Goal: Transaction & Acquisition: Purchase product/service

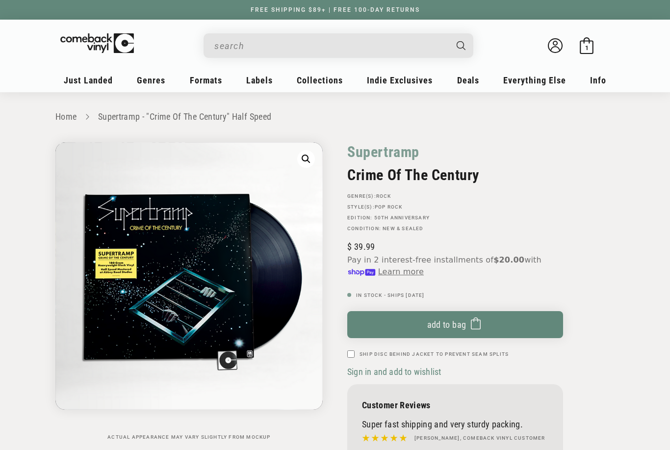
scroll to position [-3, 0]
click at [587, 47] on span "1" at bounding box center [587, 47] width 3 height 7
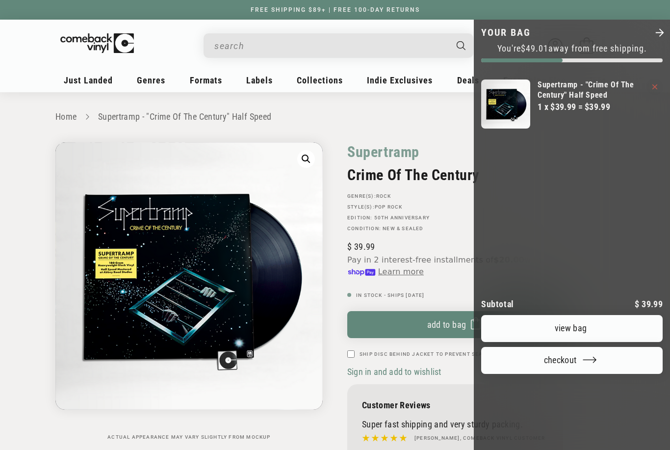
click at [332, 123] on div at bounding box center [335, 225] width 670 height 450
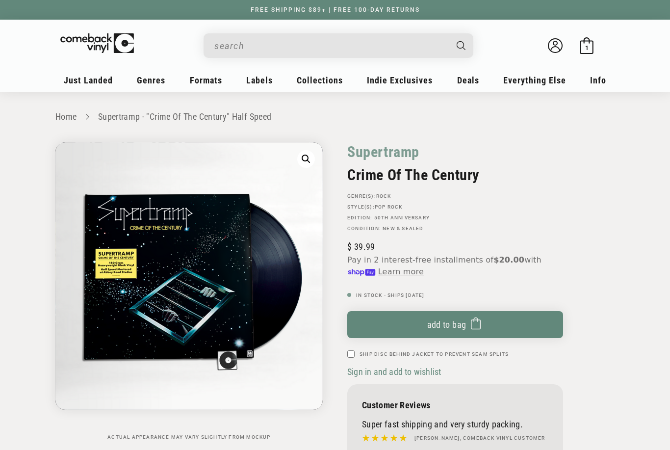
click at [130, 112] on link "New Releases" at bounding box center [131, 110] width 112 height 17
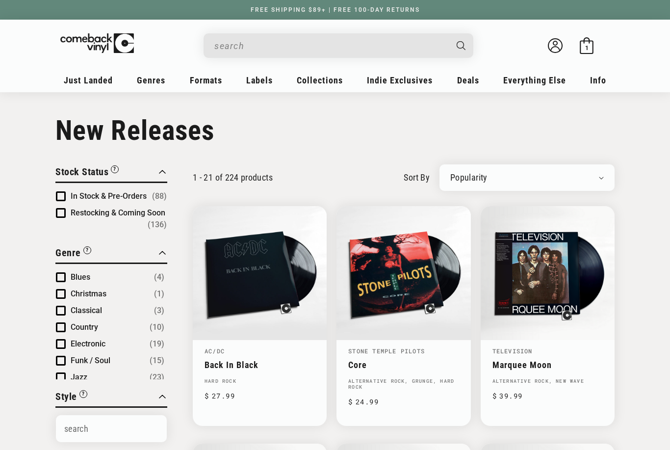
click at [243, 46] on input "Search" at bounding box center [330, 46] width 233 height 20
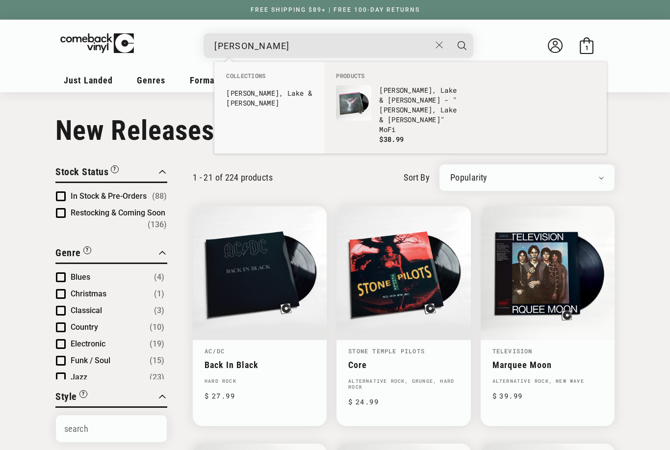
type input "emerson l"
click at [402, 103] on p "Emerson , Lake & Palmer - " Emerson , Lake & Palmer" MoFi" at bounding box center [419, 109] width 81 height 49
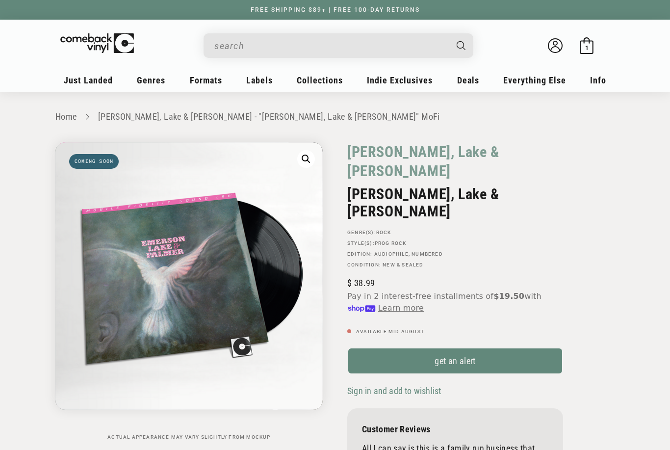
click at [424, 348] on link "get an alert" at bounding box center [456, 361] width 216 height 27
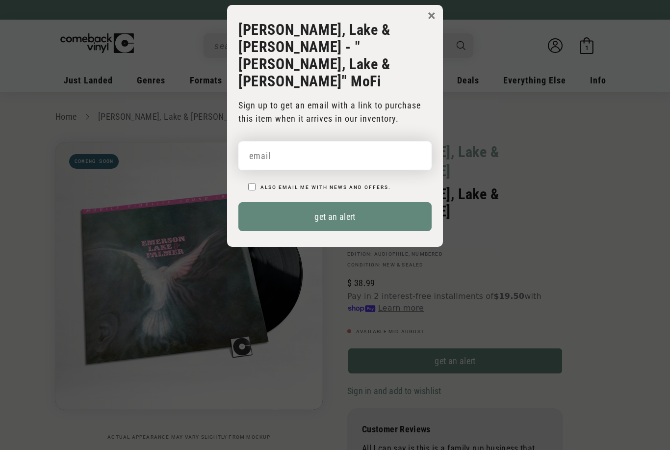
click at [296, 145] on input "email" at bounding box center [335, 155] width 193 height 29
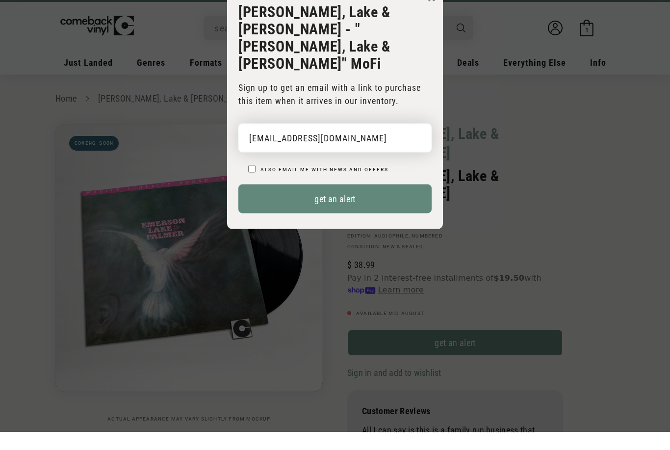
type input "brucekpadgett@aol.com"
click at [248, 157] on div "brucekpadgett@aol.com Also email me with news and offers." at bounding box center [335, 149] width 193 height 51
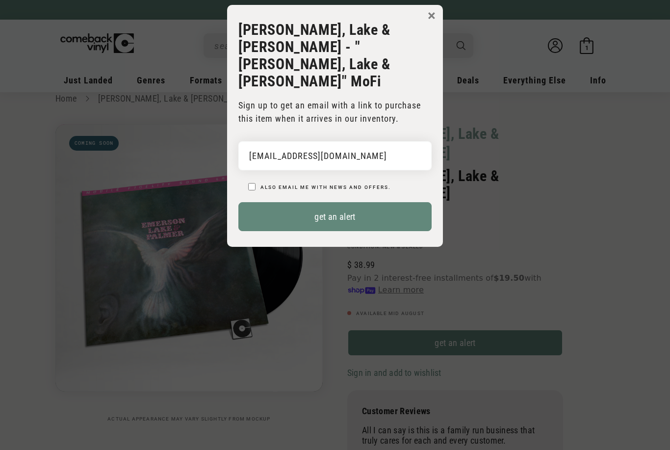
click at [261, 185] on label "Also email me with news and offers." at bounding box center [326, 187] width 131 height 5
click at [256, 183] on input "Also email me with news and offers." at bounding box center [251, 186] width 7 height 7
checkbox input "true"
click at [353, 202] on button "get an alert" at bounding box center [335, 216] width 193 height 29
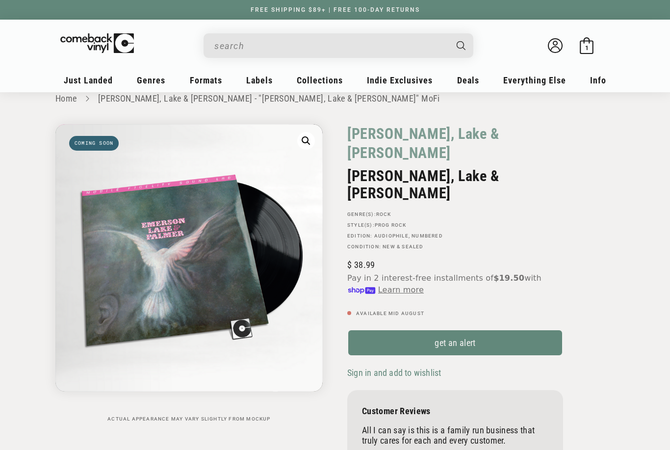
click at [258, 52] on input "When autocomplete results are available use up and down arrows to review and en…" at bounding box center [330, 46] width 233 height 20
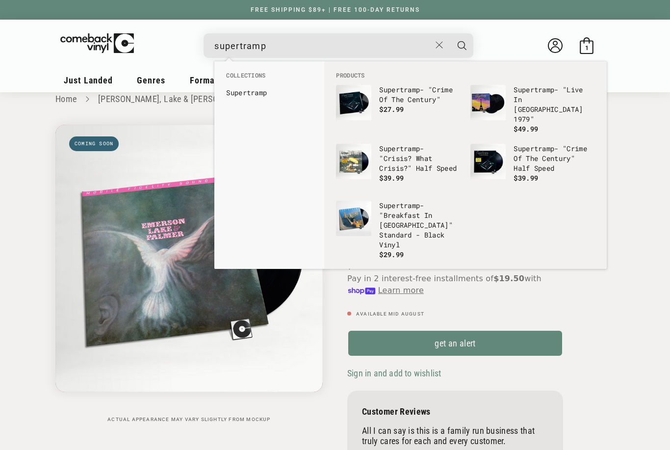
type input "supertramp"
click at [406, 165] on p "Supertramp - "Crisis? What Crisis?" Half Speed" at bounding box center [419, 158] width 81 height 29
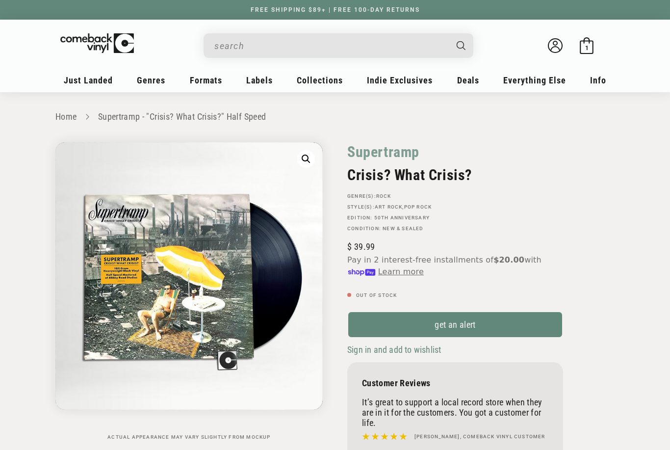
click at [255, 42] on input "Search" at bounding box center [330, 46] width 233 height 20
type input "fleetwood mac"
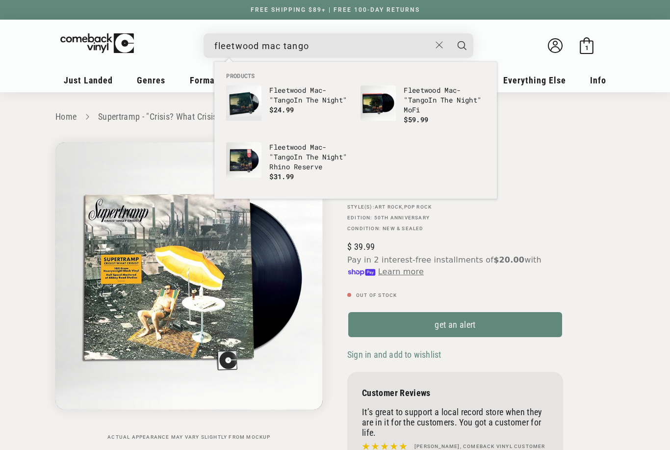
type input "fleetwood mac tango"
click at [299, 165] on p "Fleetwood Mac - " Tango In The Night" Rhino Reserve" at bounding box center [309, 156] width 81 height 29
